Goal: Entertainment & Leisure: Consume media (video, audio)

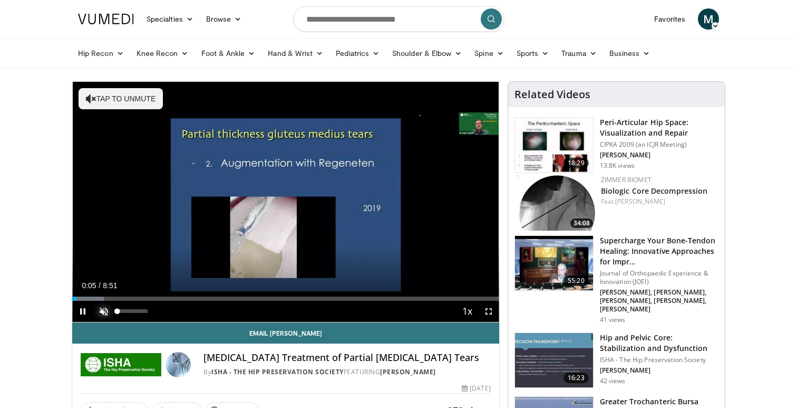
click at [104, 312] on span "Video Player" at bounding box center [103, 311] width 21 height 21
click at [490, 310] on span "Video Player" at bounding box center [488, 311] width 21 height 21
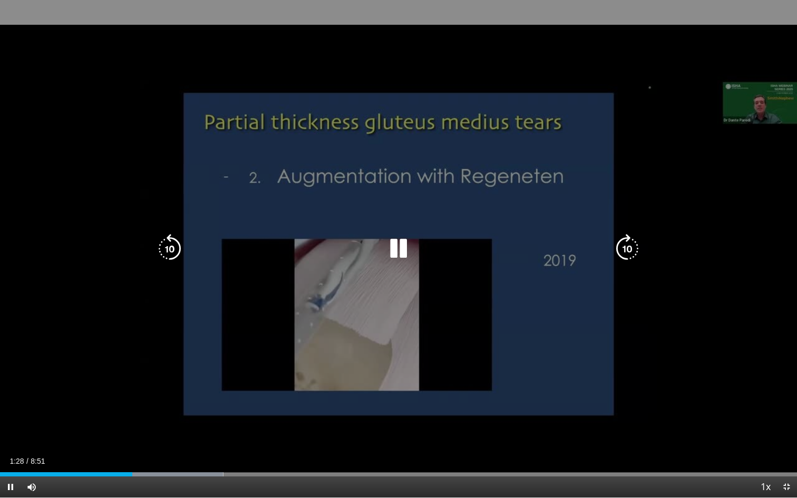
click at [481, 281] on div "10 seconds Tap to unmute" at bounding box center [398, 249] width 797 height 498
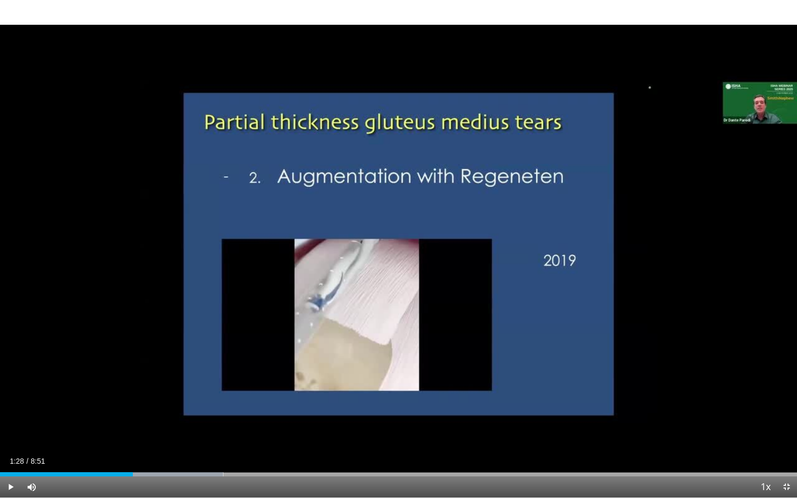
click at [481, 281] on div "10 seconds Tap to unmute" at bounding box center [398, 249] width 797 height 498
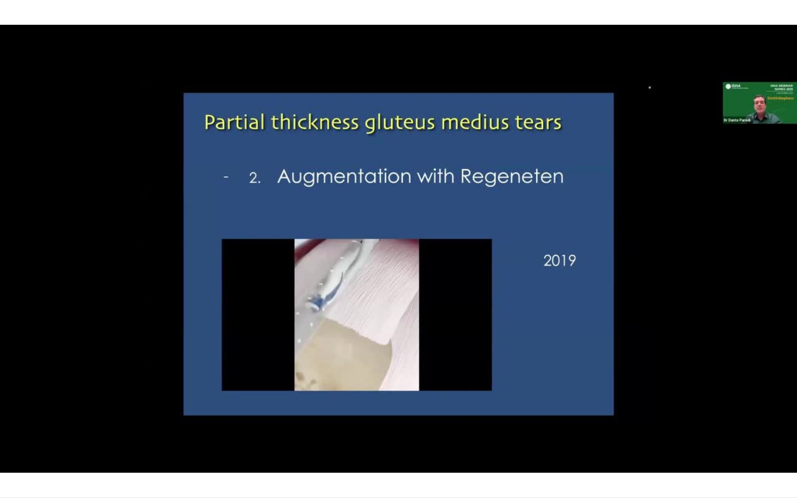
click at [481, 281] on div "10 seconds Tap to unmute" at bounding box center [398, 249] width 797 height 498
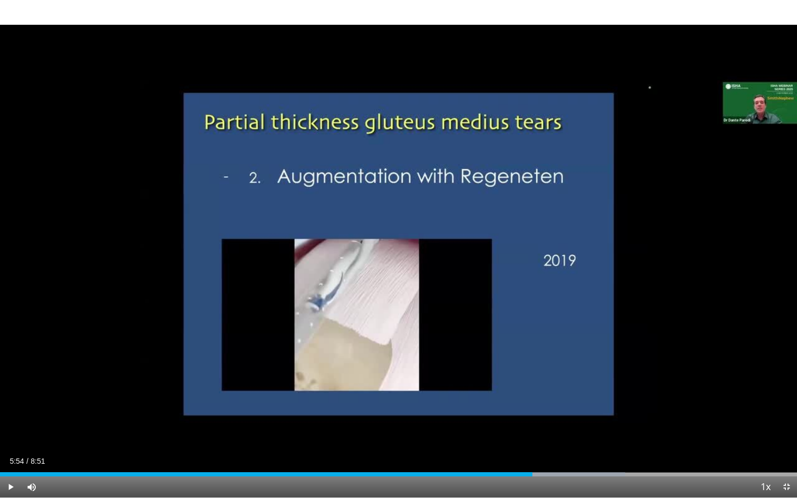
click at [481, 281] on div "10 seconds Tap to unmute" at bounding box center [398, 249] width 797 height 498
